Goal: Book appointment/travel/reservation

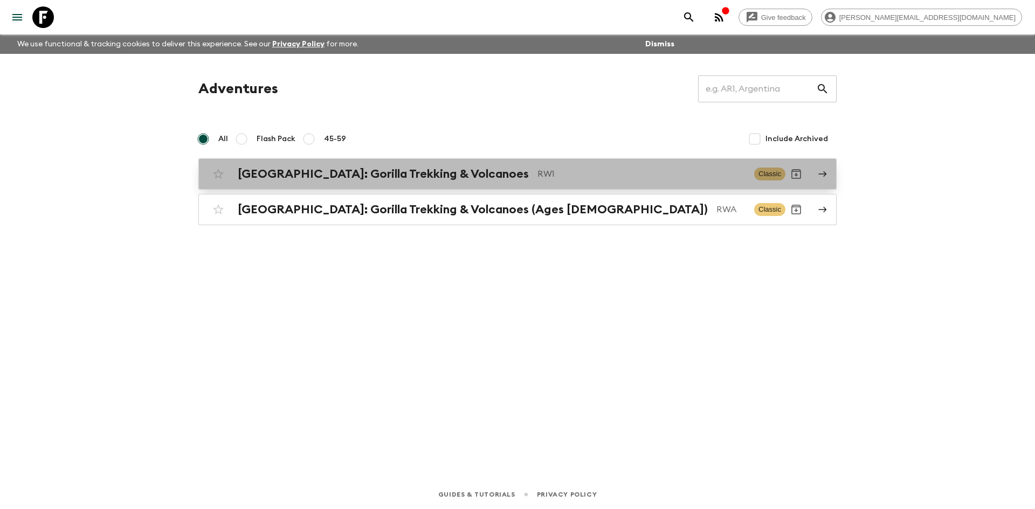
click at [385, 169] on h2 "[GEOGRAPHIC_DATA]: Gorilla Trekking & Volcanoes" at bounding box center [383, 174] width 291 height 14
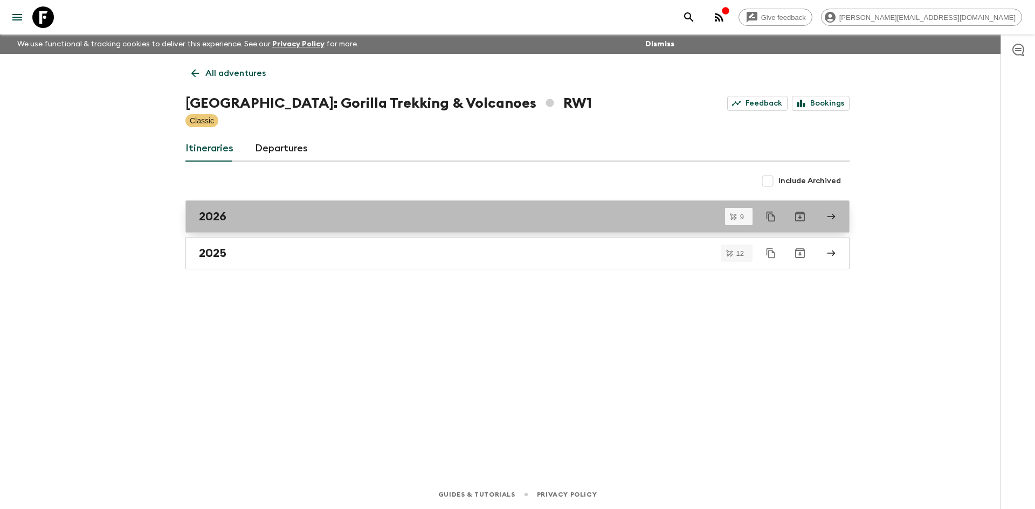
click at [333, 217] on div "2026" at bounding box center [507, 217] width 617 height 14
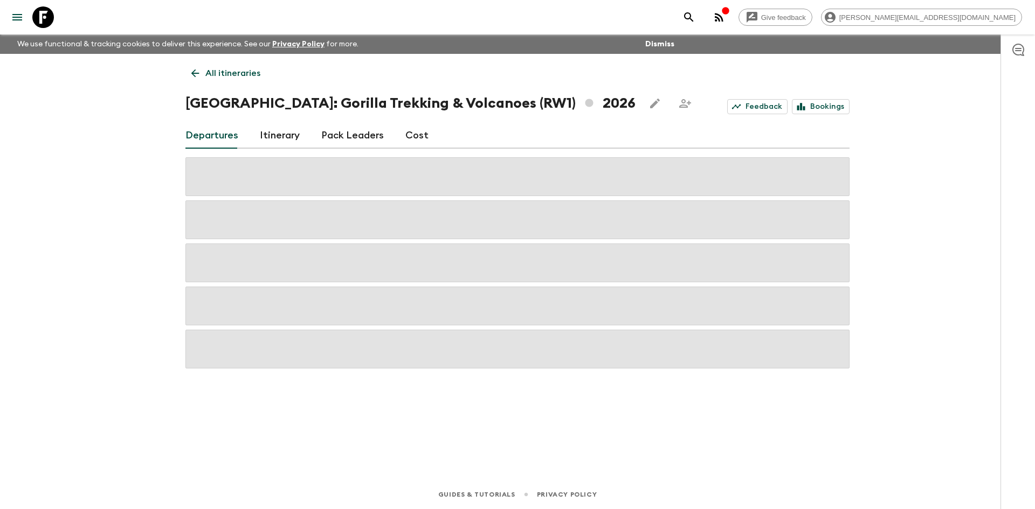
click at [418, 136] on link "Cost" at bounding box center [416, 136] width 23 height 26
